Goal: Task Accomplishment & Management: Manage account settings

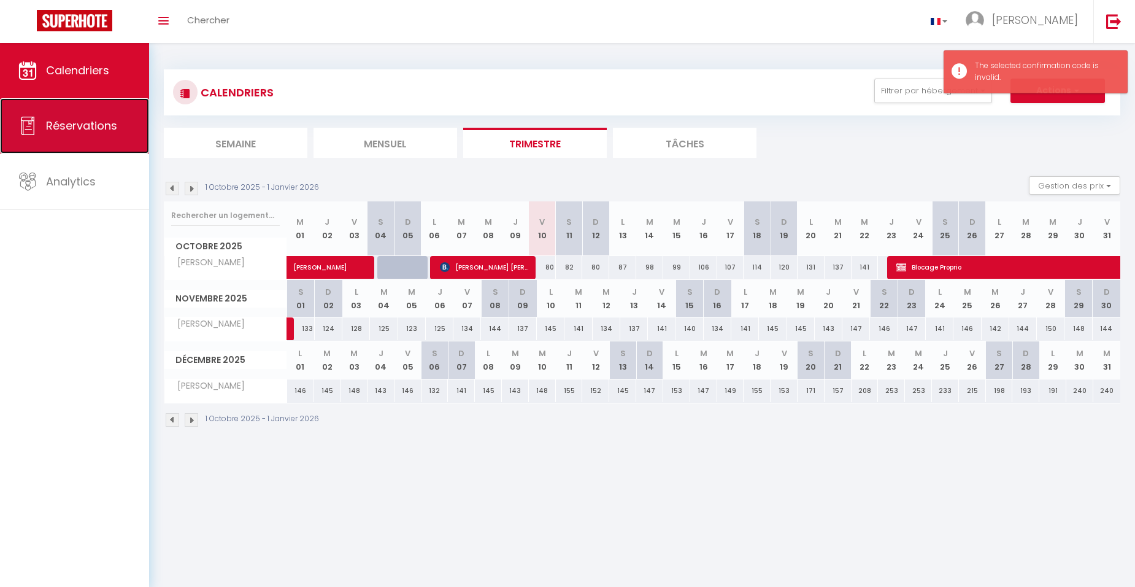
click at [97, 142] on link "Réservations" at bounding box center [74, 125] width 149 height 55
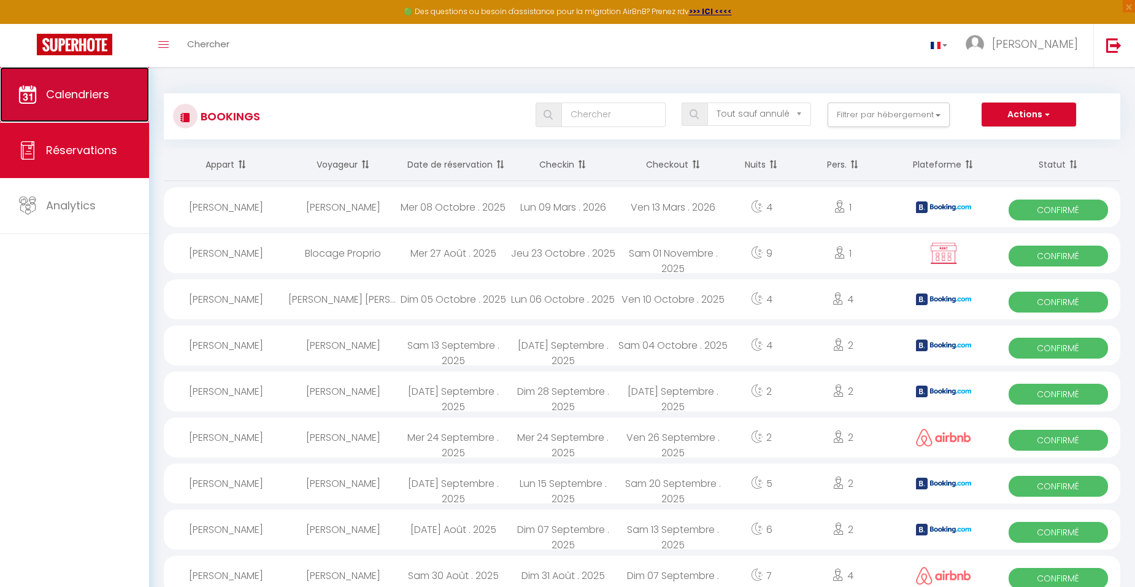
click at [66, 82] on link "Calendriers" at bounding box center [74, 94] width 149 height 55
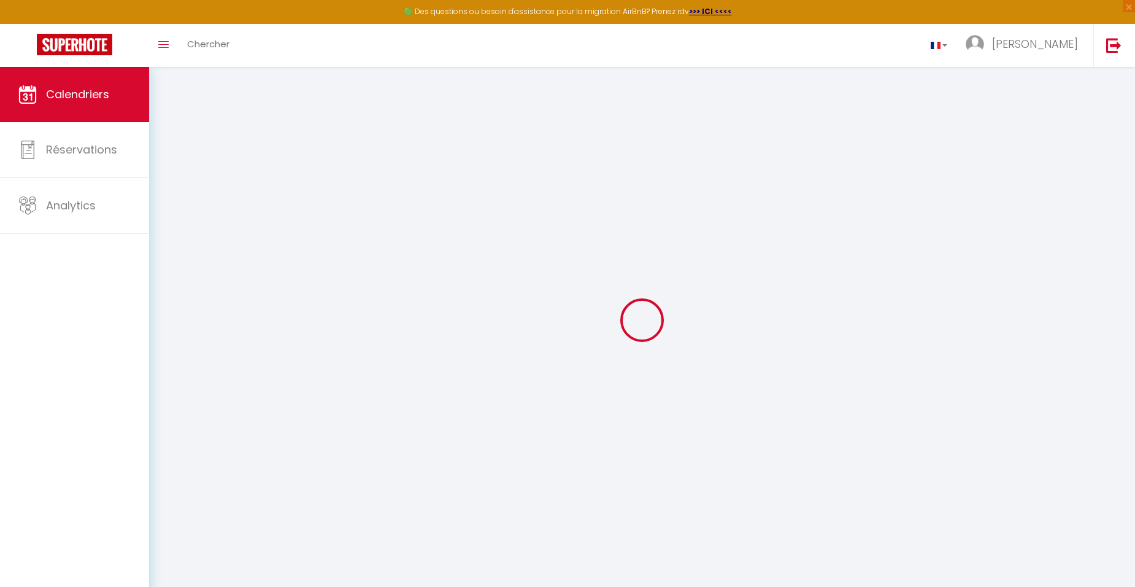
select select
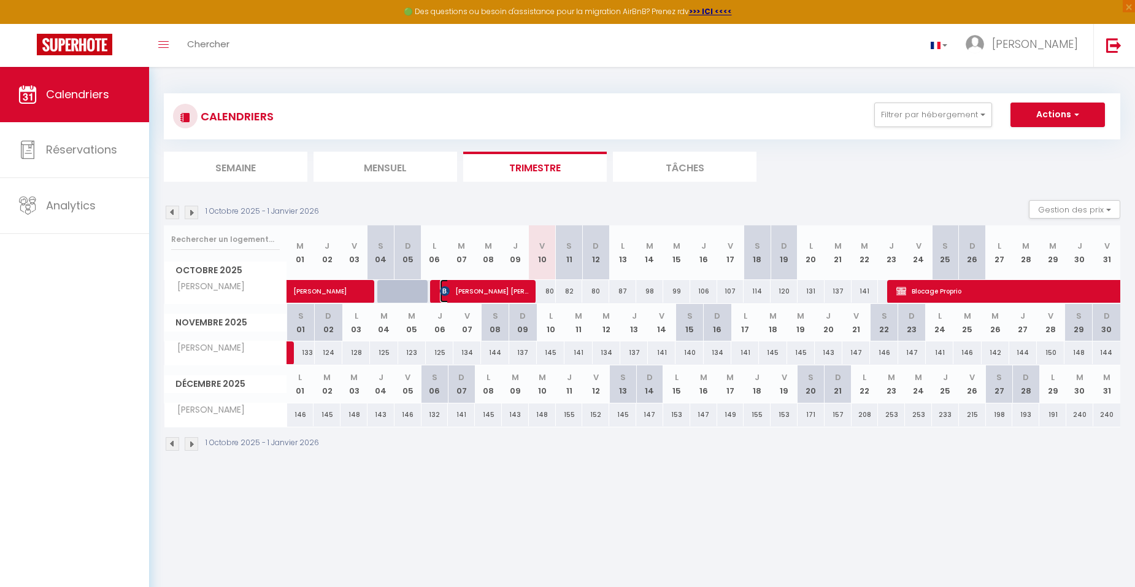
click at [524, 293] on span "[PERSON_NAME] [PERSON_NAME]" at bounding box center [485, 290] width 90 height 23
select select "OK"
select select "0"
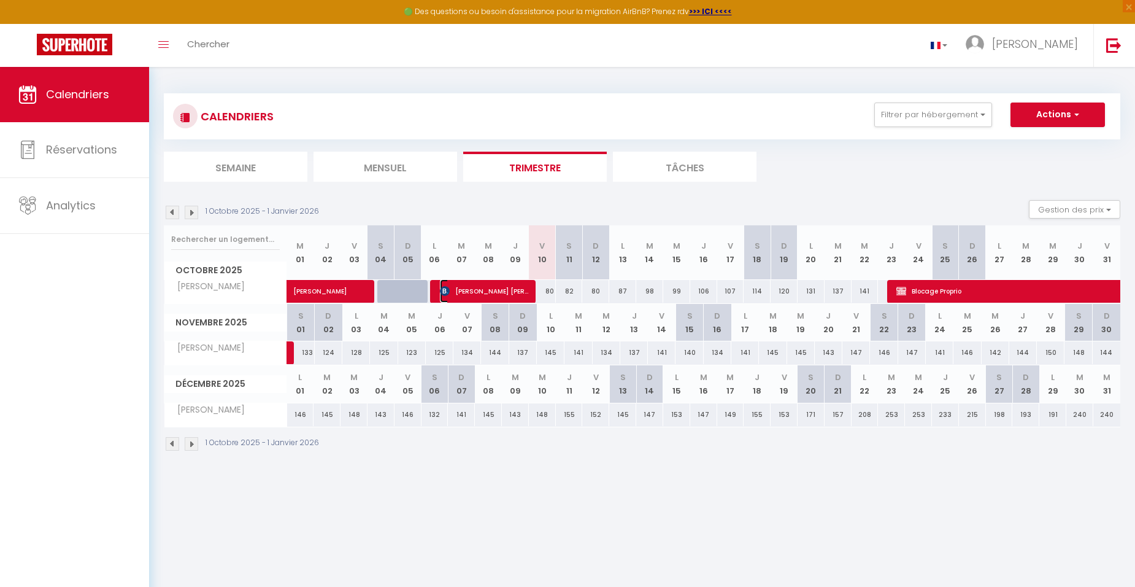
select select "1"
select select
